Goal: Find specific page/section: Find specific page/section

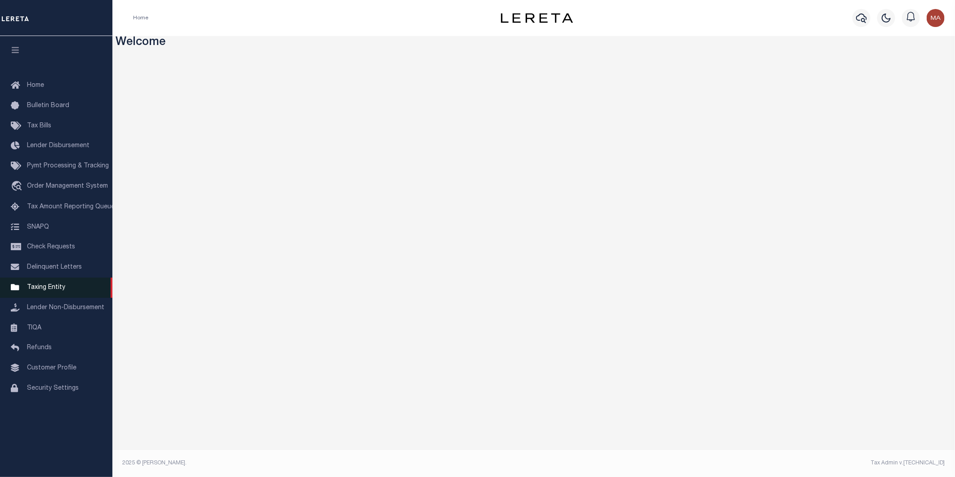
click at [52, 283] on link "Taxing Entity" at bounding box center [56, 287] width 112 height 20
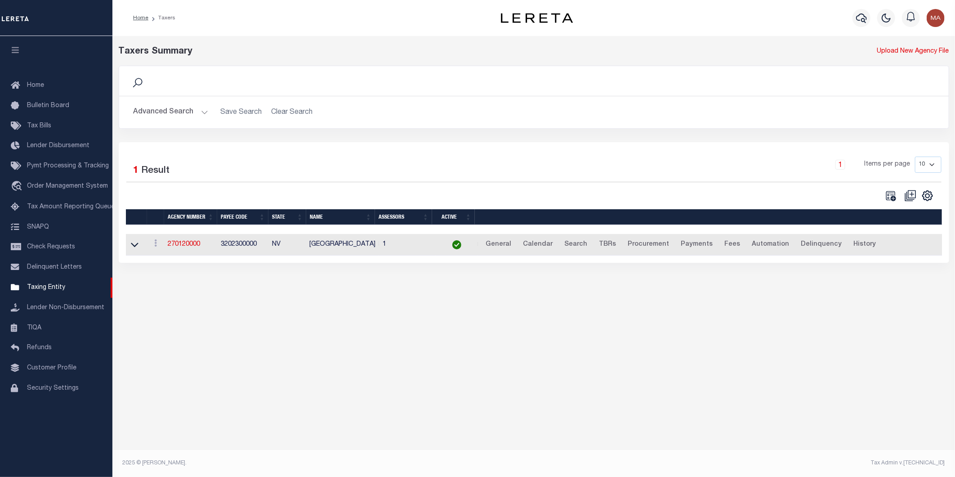
click at [201, 112] on button "Advanced Search" at bounding box center [171, 112] width 75 height 18
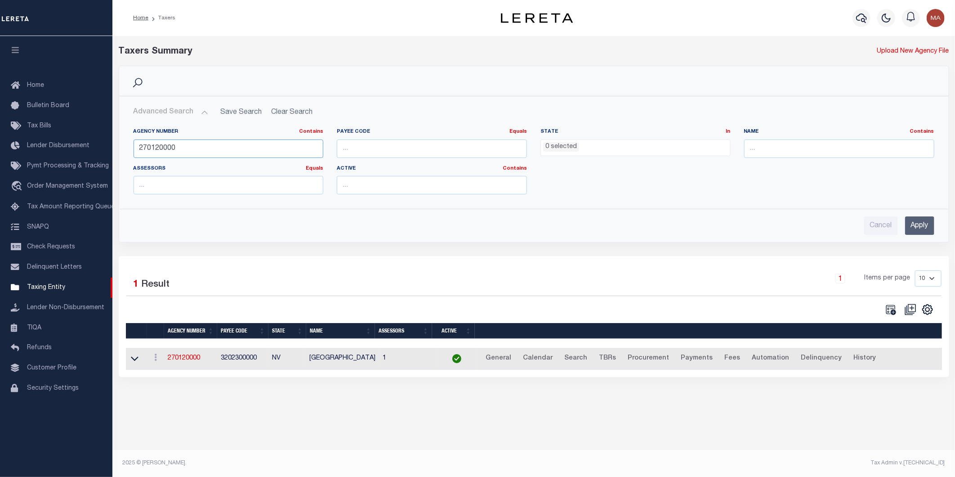
drag, startPoint x: 187, startPoint y: 150, endPoint x: 121, endPoint y: 152, distance: 66.6
click at [121, 152] on div "Agency Number Contains Contains Is 270120000 Payee Code Equals Equals Is Not Eq…" at bounding box center [534, 161] width 829 height 80
click at [923, 221] on input "Apply" at bounding box center [919, 225] width 29 height 18
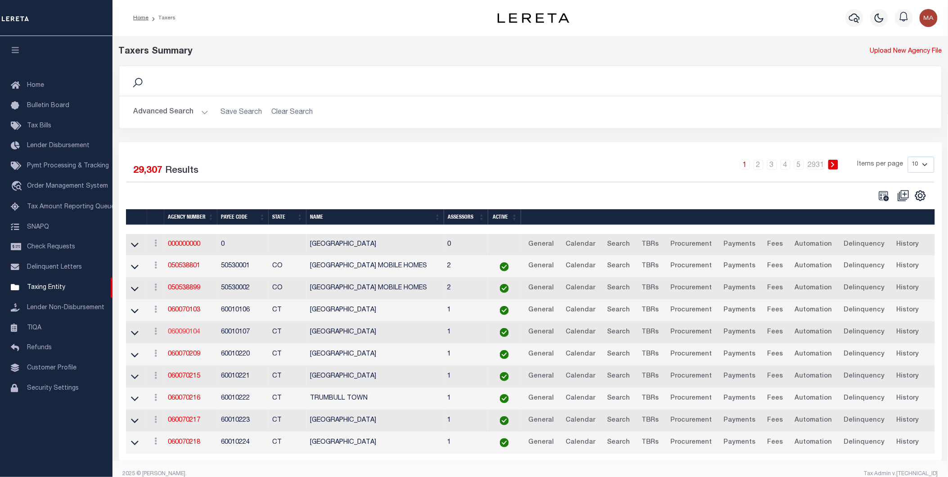
click at [183, 335] on link "060090104" at bounding box center [184, 332] width 32 height 6
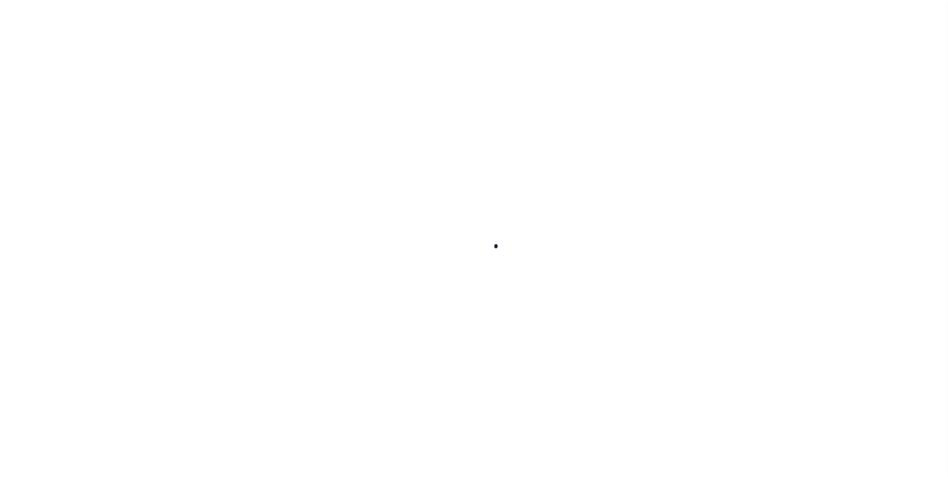
select select
checkbox input "false"
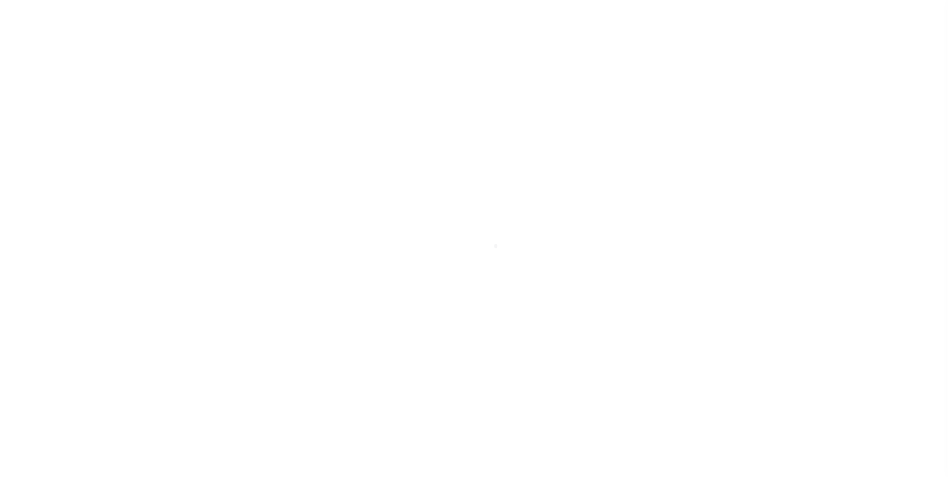
checkbox input "false"
type input "900104004"
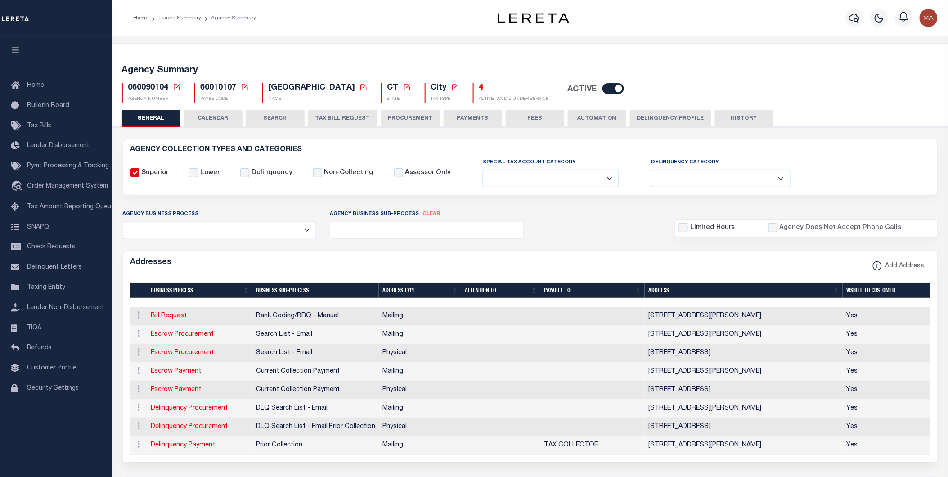
click at [671, 117] on button "Delinquency Profile" at bounding box center [670, 118] width 81 height 17
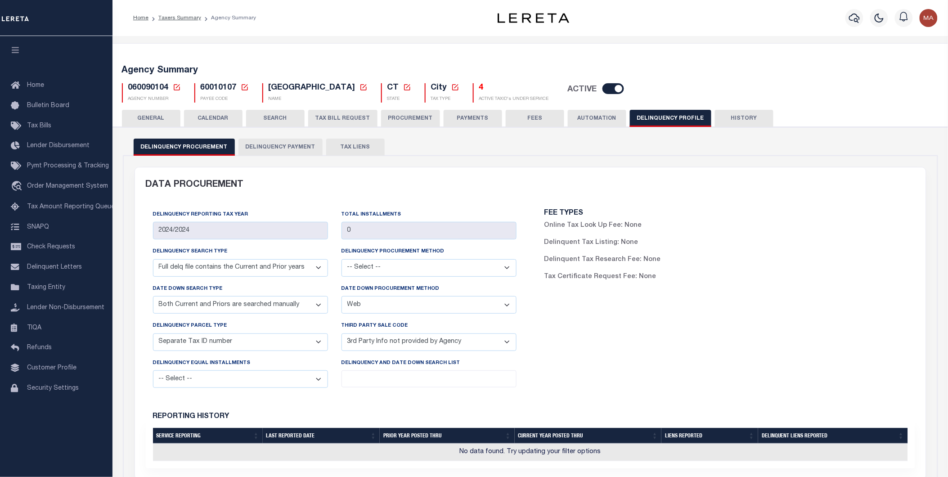
click at [264, 148] on button "Delinquency Payment" at bounding box center [280, 147] width 84 height 17
